Goal: Complete application form

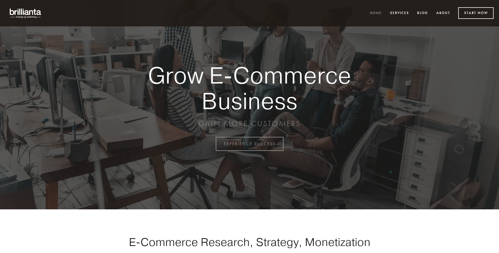
scroll to position [1414, 0]
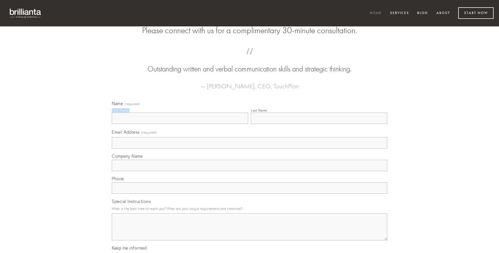
type input "[PERSON_NAME]"
click at [319, 124] on input "Last Name" at bounding box center [319, 118] width 136 height 11
type input "[PERSON_NAME]"
click at [249, 149] on input "Email Address (required)" at bounding box center [249, 142] width 275 height 11
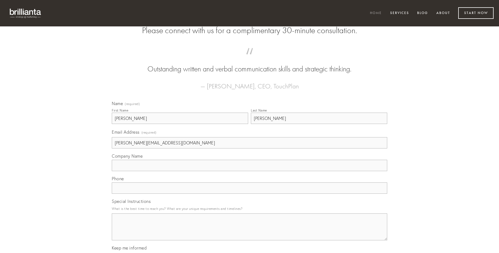
type input "[PERSON_NAME][EMAIL_ADDRESS][DOMAIN_NAME]"
click at [249, 171] on input "Company Name" at bounding box center [249, 165] width 275 height 11
type input "appositus"
click at [249, 194] on input "text" at bounding box center [249, 188] width 275 height 11
click at [249, 232] on textarea "Special Instructions" at bounding box center [249, 227] width 275 height 27
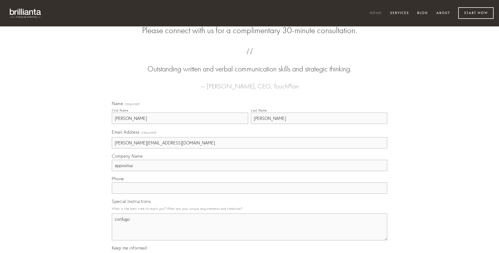
type textarea "confugo"
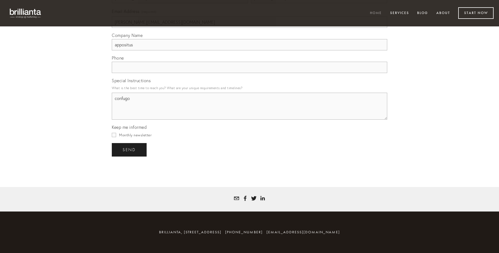
click at [129, 150] on span "send" at bounding box center [128, 150] width 13 height 5
